Goal: Share content

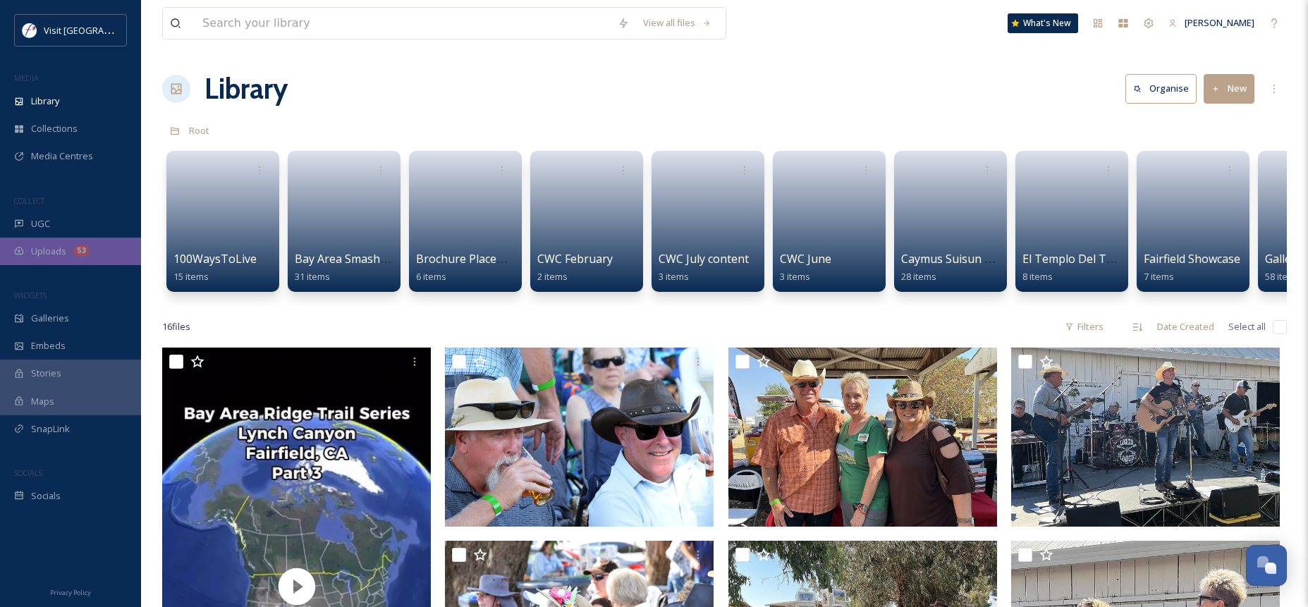
click at [109, 255] on div "Uploads 53" at bounding box center [70, 252] width 141 height 28
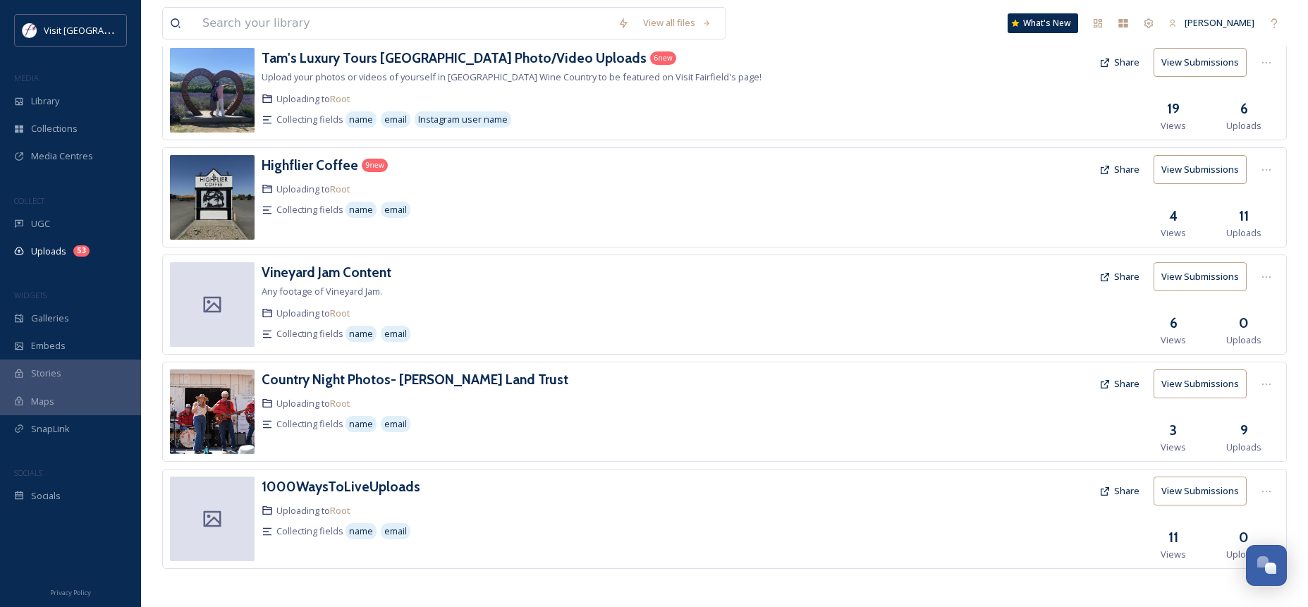
scroll to position [524, 0]
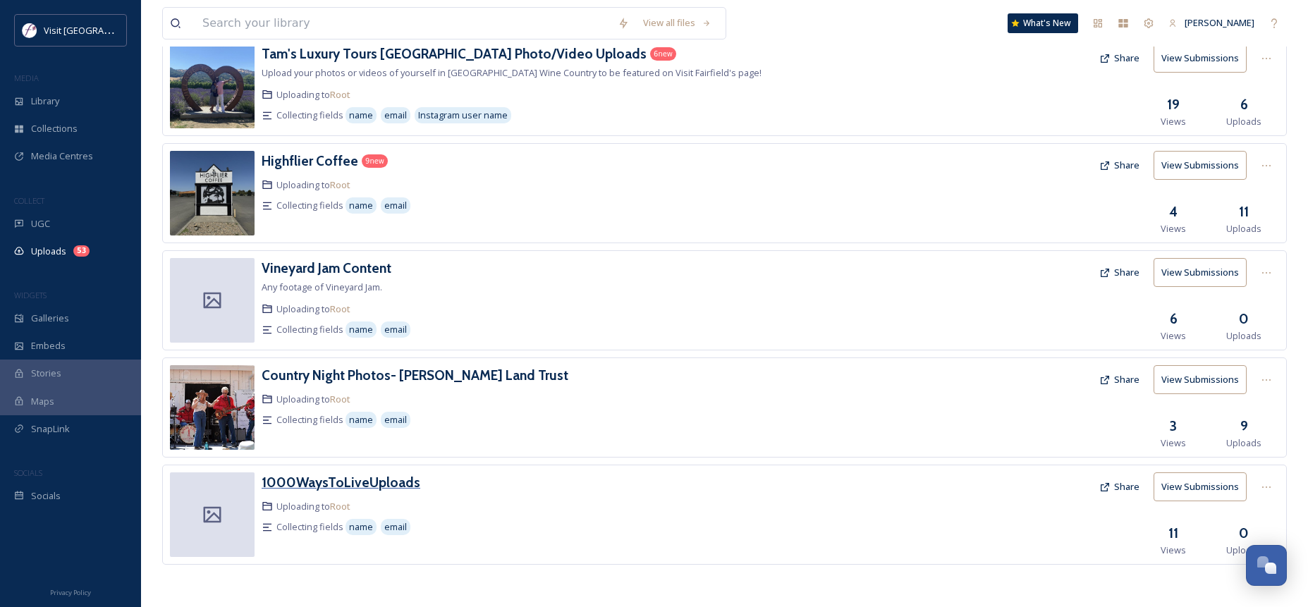
click at [319, 481] on h3 "1000WaysToLiveUploads" at bounding box center [341, 482] width 159 height 17
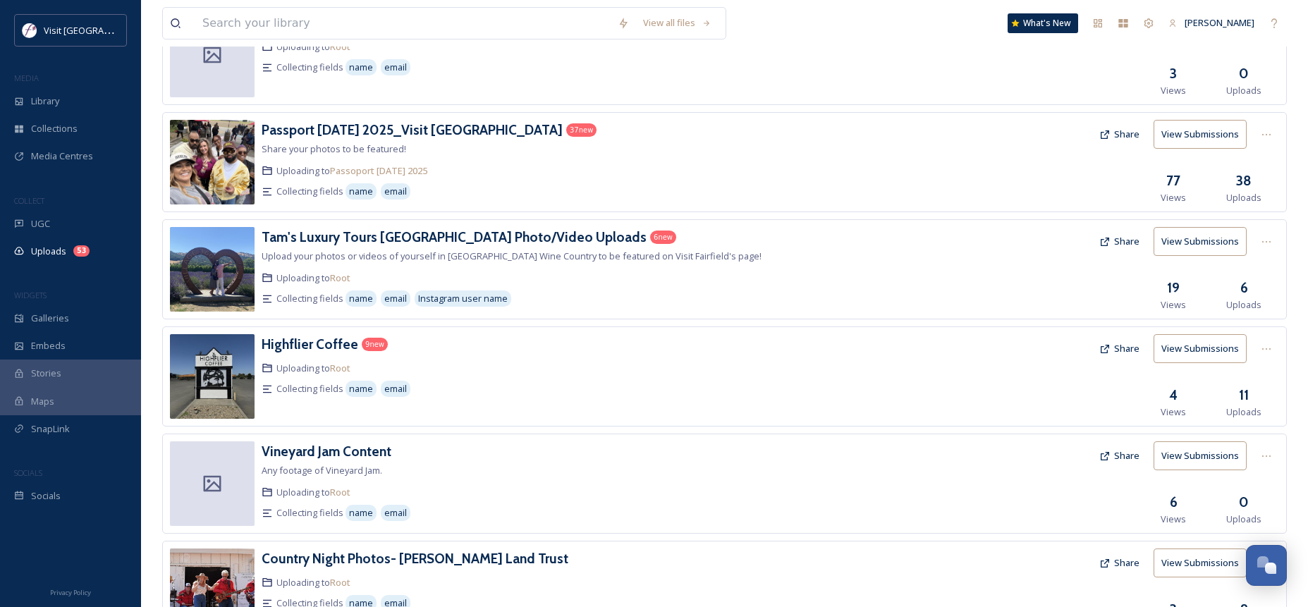
scroll to position [524, 0]
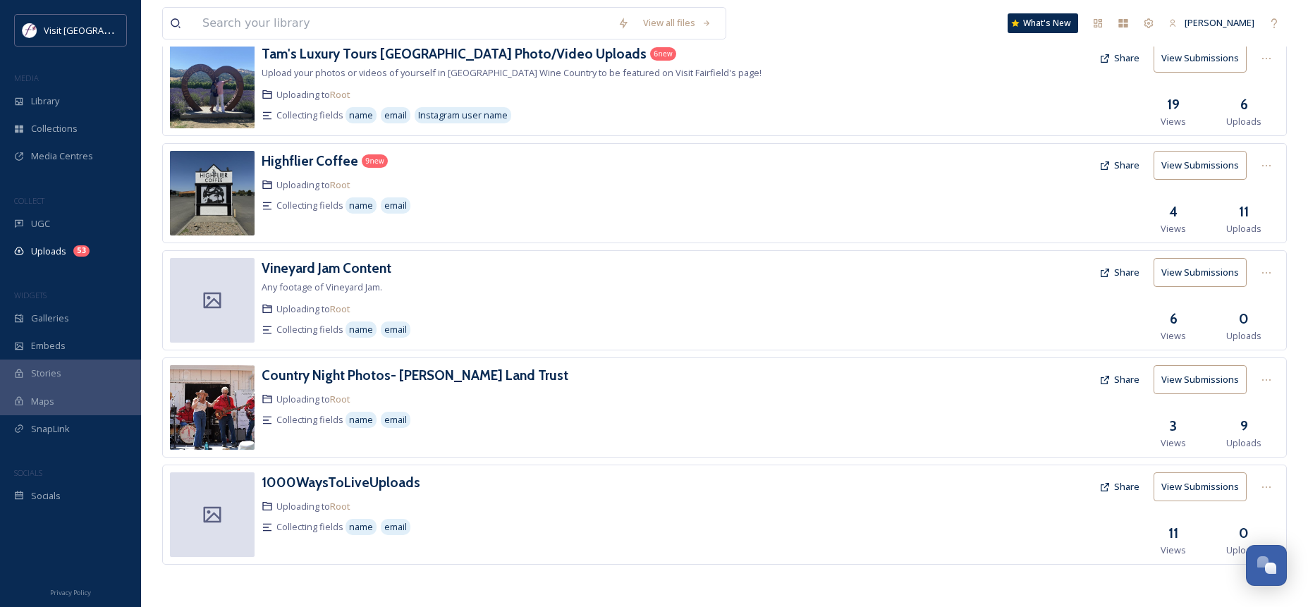
click at [1123, 492] on button "Share" at bounding box center [1119, 487] width 54 height 28
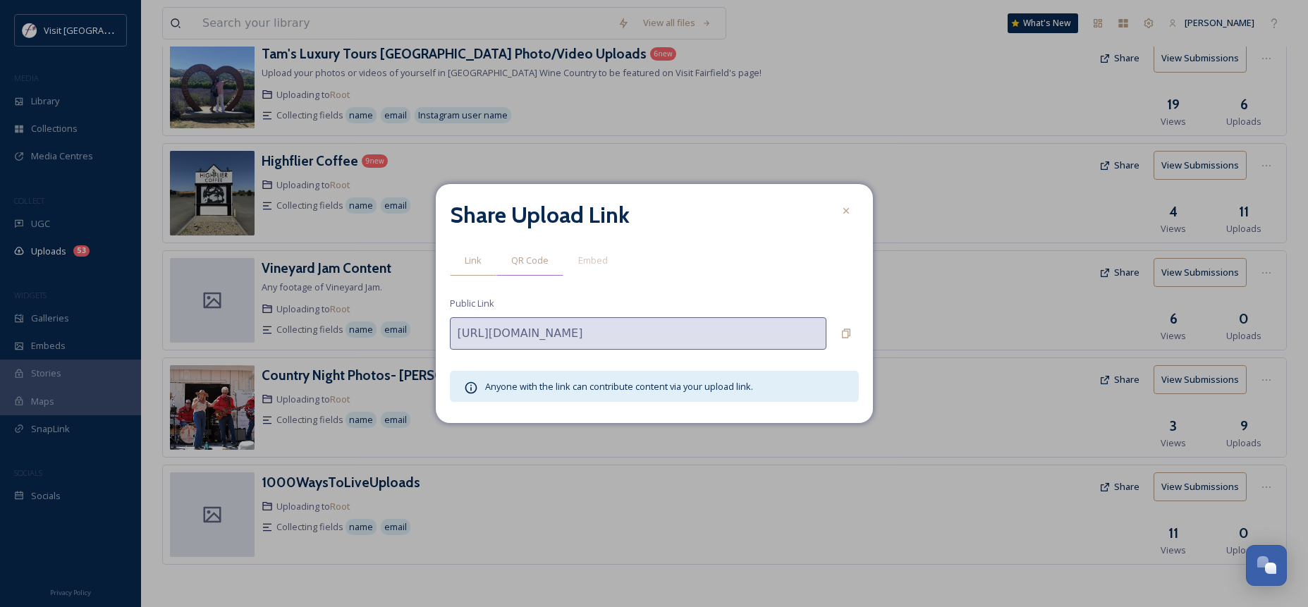
click at [520, 268] on div "QR Code" at bounding box center [530, 260] width 67 height 29
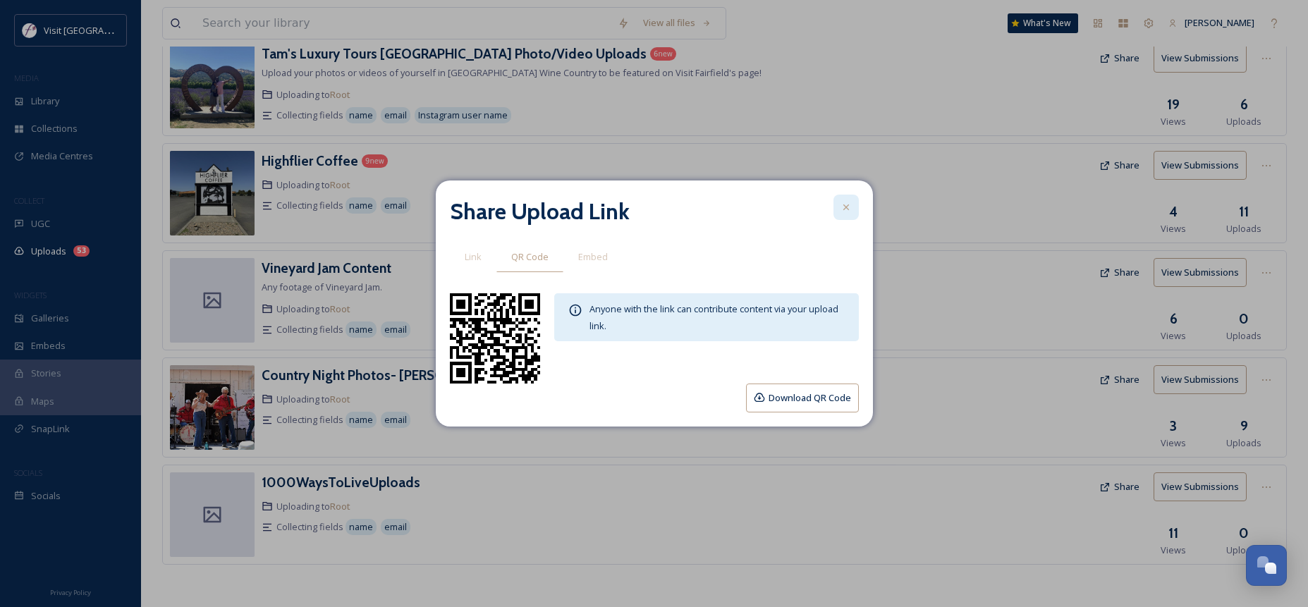
click at [843, 207] on icon at bounding box center [846, 207] width 11 height 11
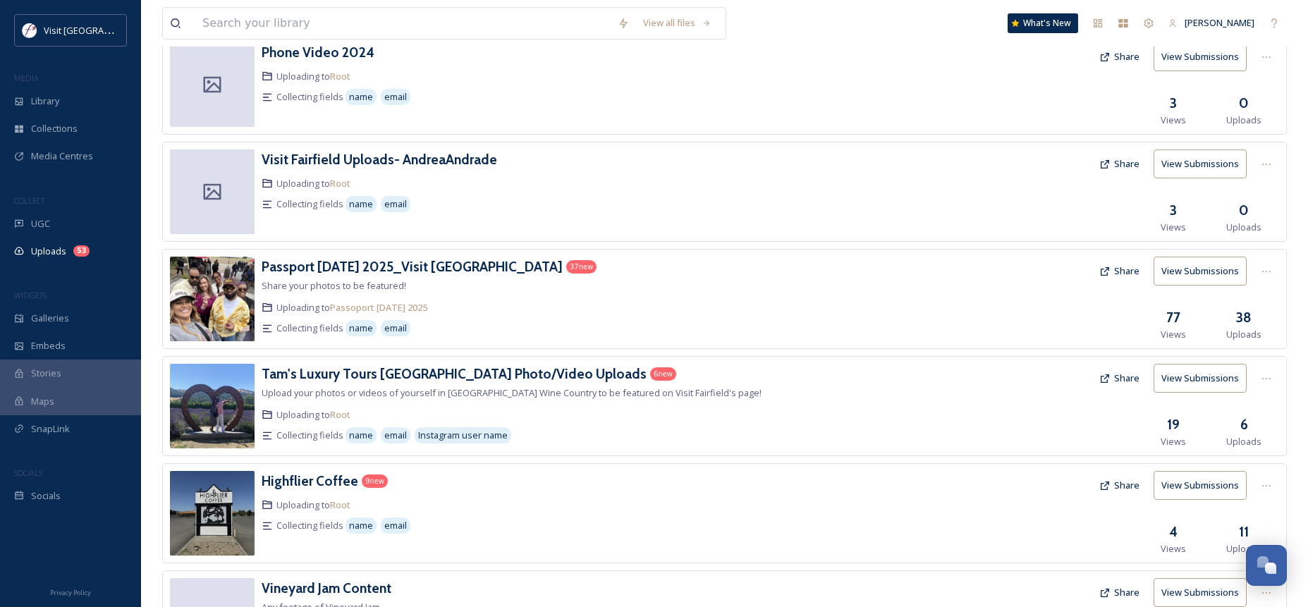
scroll to position [524, 0]
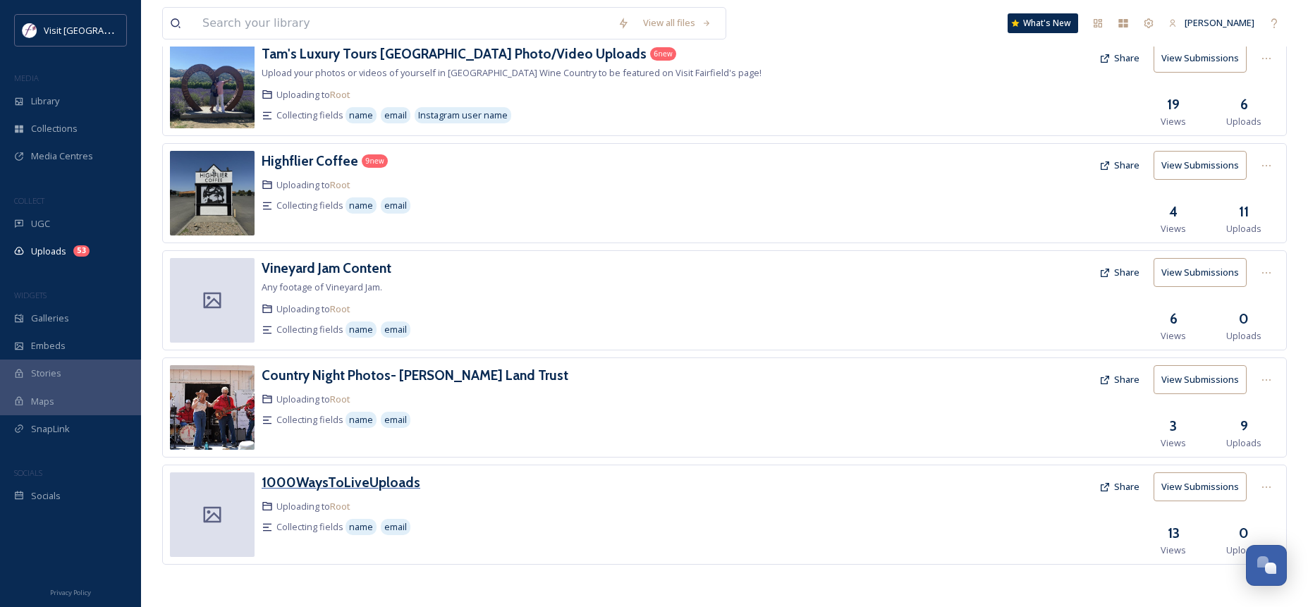
drag, startPoint x: 383, startPoint y: 493, endPoint x: 386, endPoint y: 487, distance: 7.3
click at [385, 492] on div "1000WaysToLiveUploads Uploading to Root Collecting fields name email" at bounding box center [539, 515] width 555 height 85
click at [386, 487] on h3 "1000WaysToLiveUploads" at bounding box center [341, 482] width 159 height 17
